Goal: Task Accomplishment & Management: Use online tool/utility

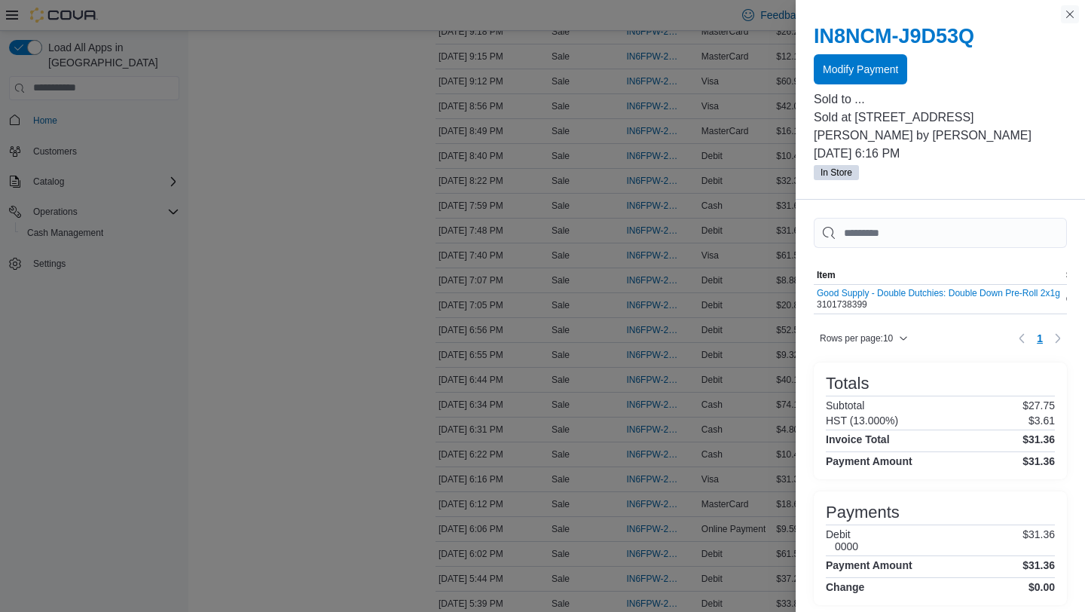
click at [1070, 12] on button "Close this dialog" at bounding box center [1070, 14] width 18 height 18
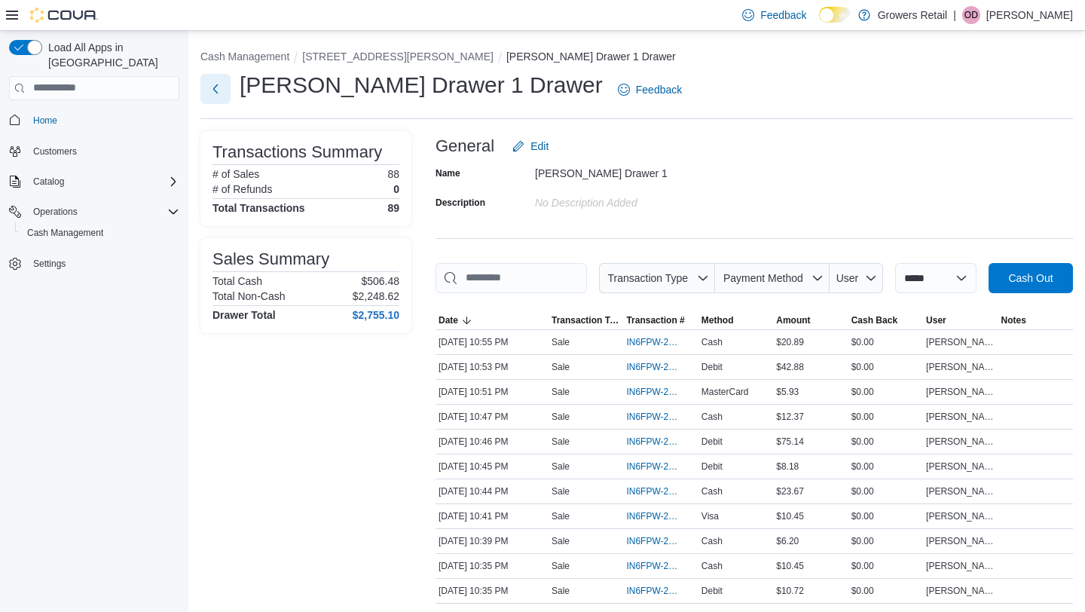
click at [224, 81] on button "Next" at bounding box center [215, 89] width 30 height 30
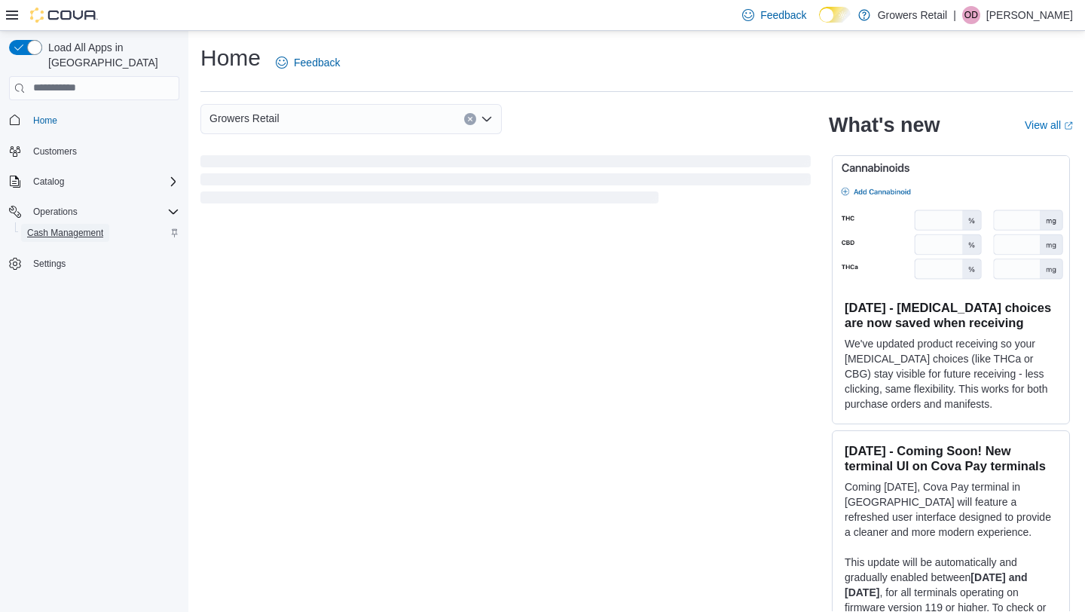
click at [64, 227] on span "Cash Management" at bounding box center [65, 233] width 76 height 12
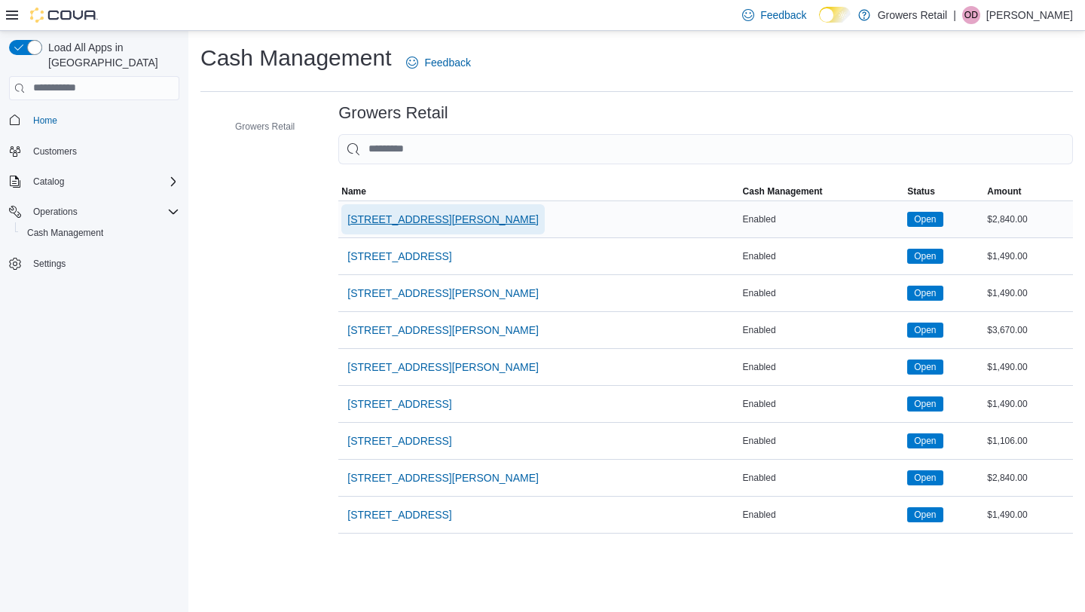
click at [404, 221] on span "[STREET_ADDRESS][PERSON_NAME]" at bounding box center [442, 219] width 191 height 15
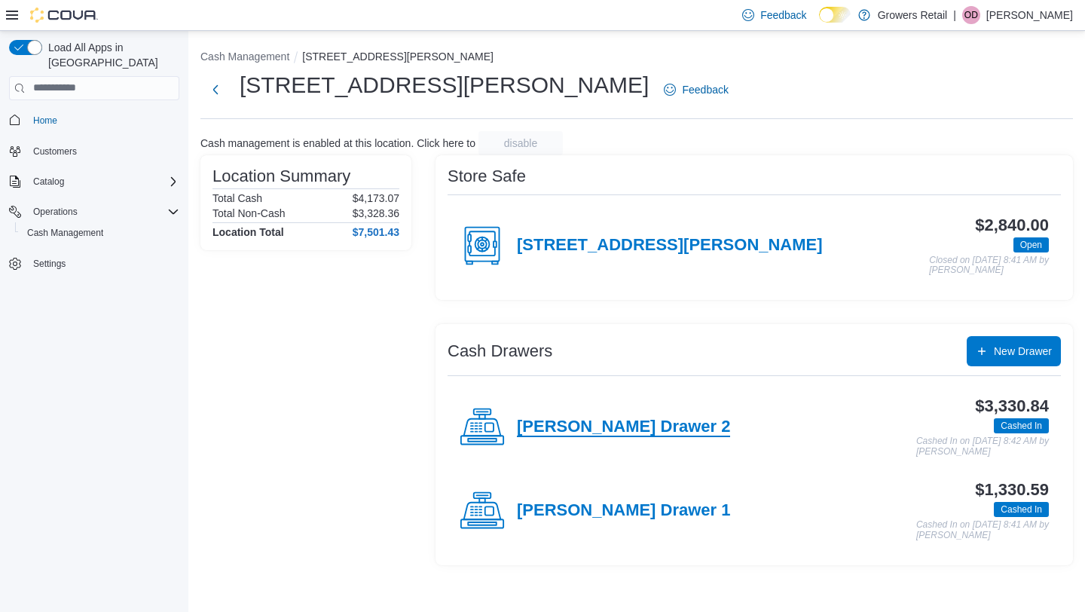
click at [583, 426] on h4 "Pape Drawer 2" at bounding box center [623, 427] width 213 height 20
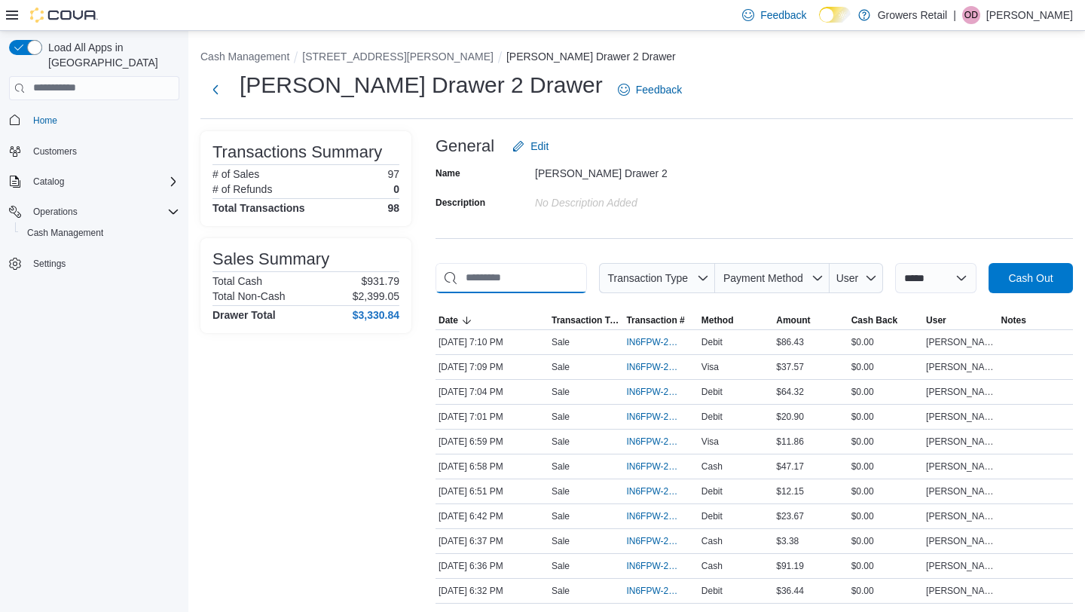
click at [539, 279] on input "This is a search bar. As you type, the results lower in the page will automatic…" at bounding box center [510, 278] width 151 height 30
type input "**"
click at [659, 426] on span "IN6FPW-2032175" at bounding box center [660, 417] width 69 height 18
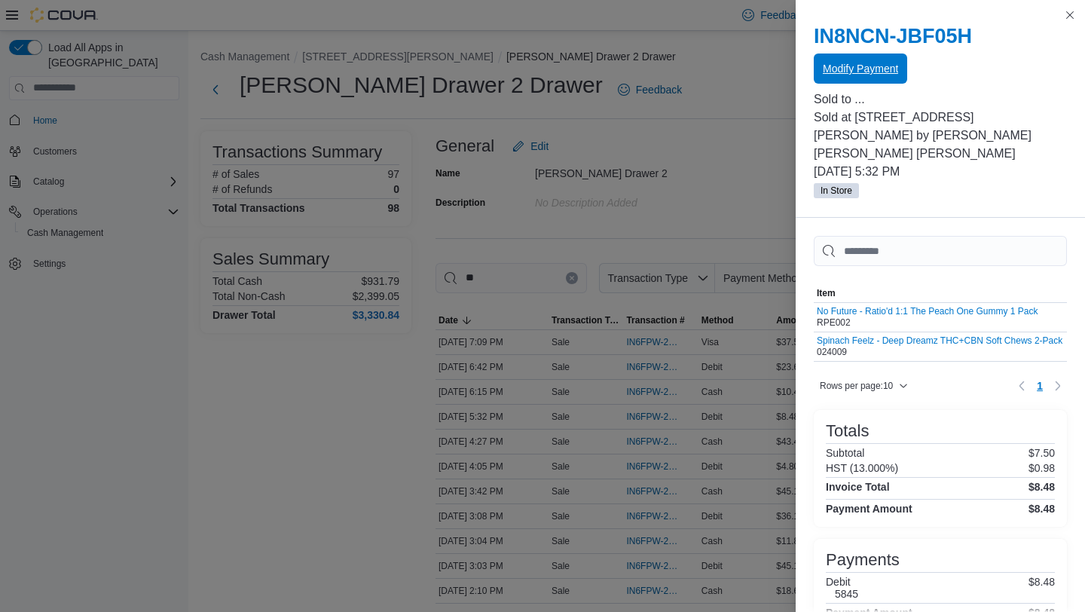
click at [884, 66] on span "Modify Payment" at bounding box center [860, 68] width 75 height 15
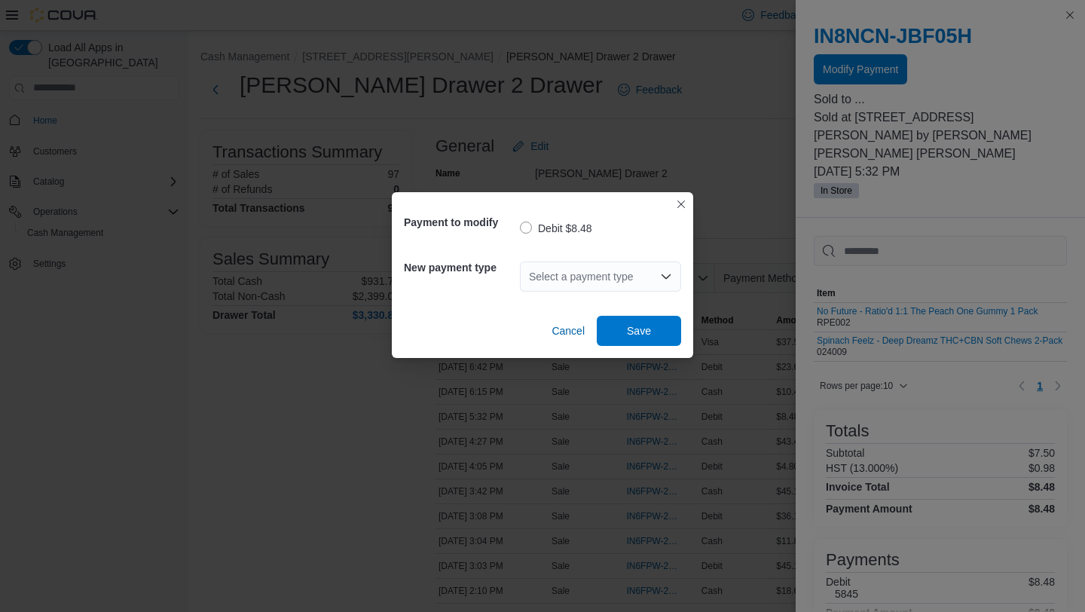
click at [627, 284] on div "Select a payment type" at bounding box center [600, 276] width 161 height 30
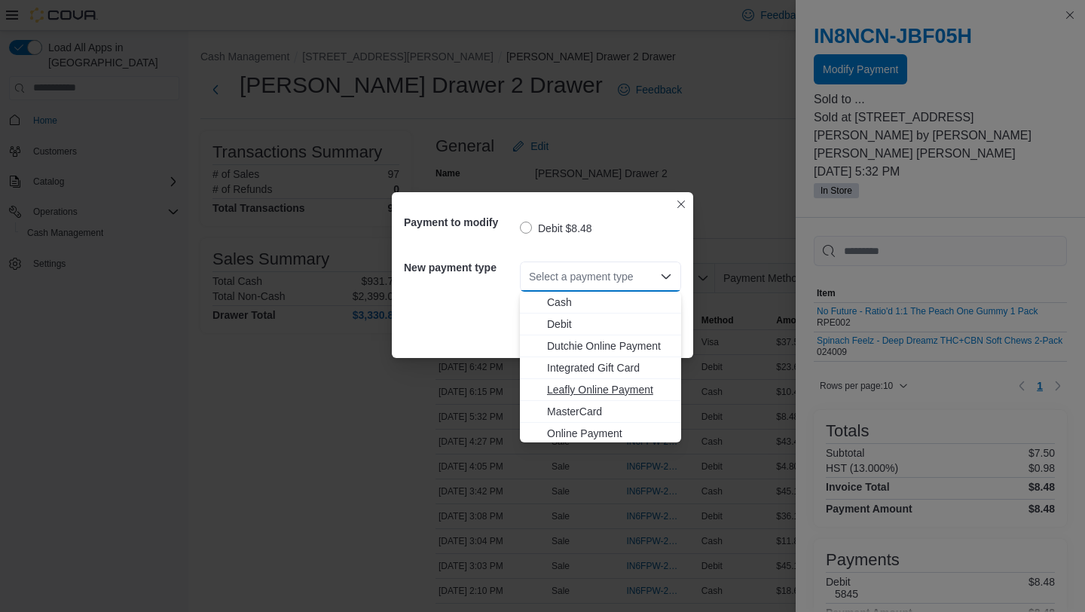
scroll to position [24, 0]
click at [560, 429] on span "Visa" at bounding box center [609, 430] width 125 height 15
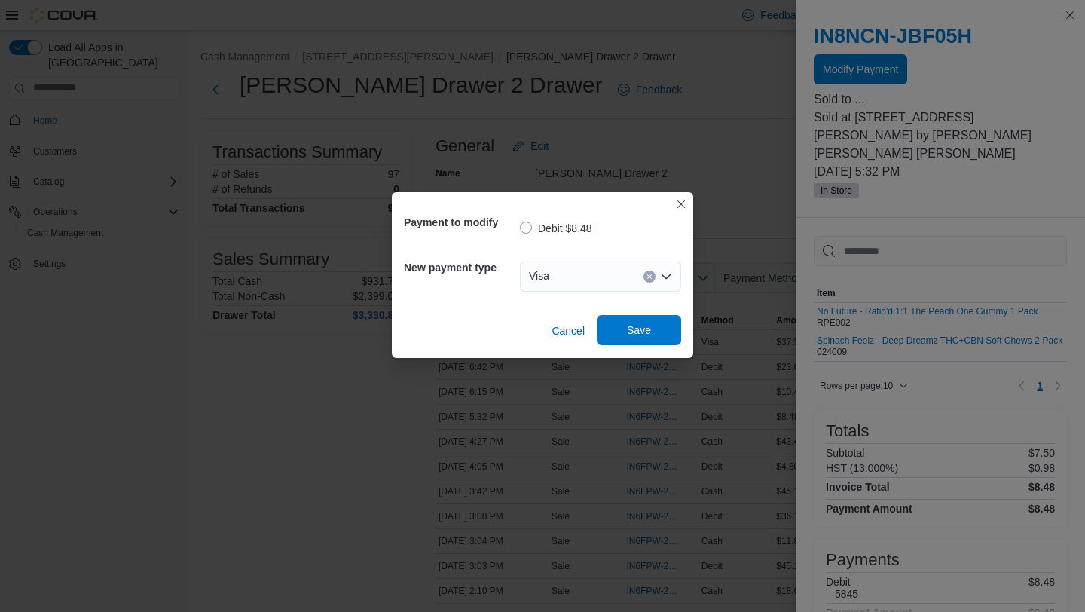
click at [643, 330] on span "Save" at bounding box center [639, 329] width 24 height 15
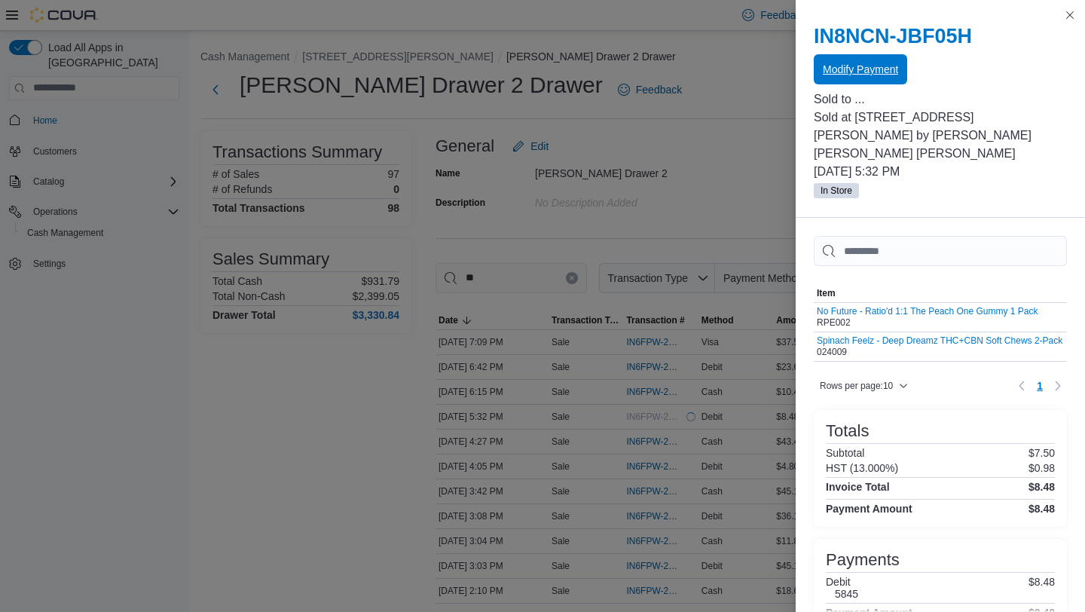
scroll to position [0, 0]
click at [1075, 14] on button "Close this dialog" at bounding box center [1070, 14] width 18 height 18
